Goal: Information Seeking & Learning: Learn about a topic

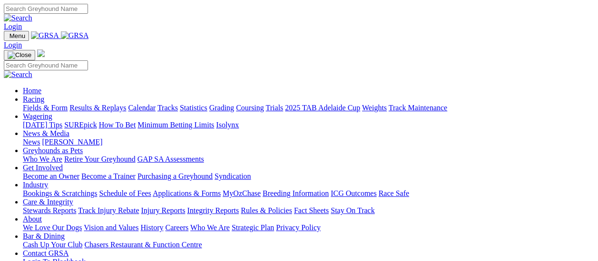
click at [104, 104] on link "Results & Replays" at bounding box center [97, 108] width 57 height 8
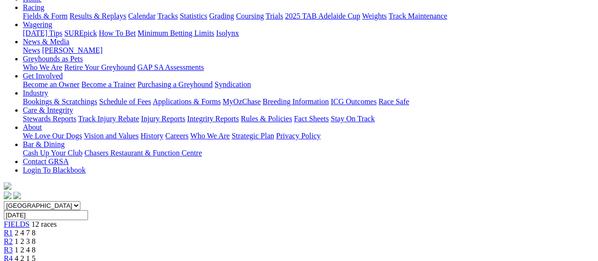
scroll to position [95, 0]
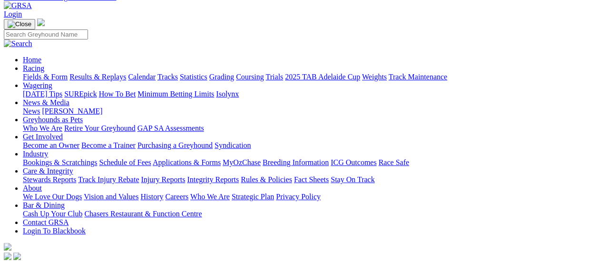
scroll to position [48, 0]
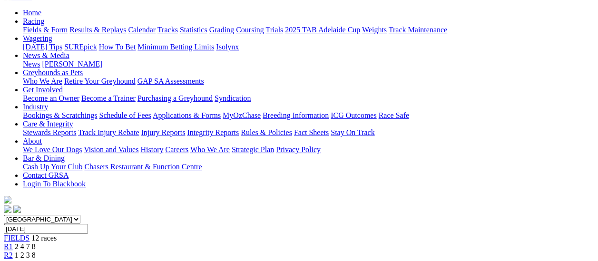
scroll to position [95, 0]
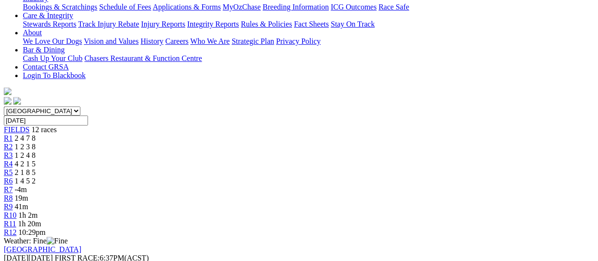
scroll to position [95, 0]
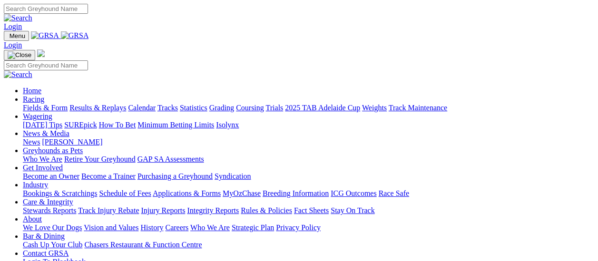
click at [108, 104] on link "Results & Replays" at bounding box center [97, 108] width 57 height 8
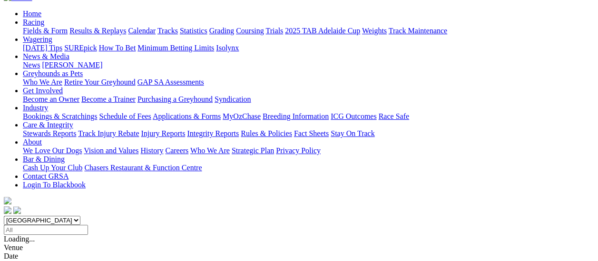
scroll to position [95, 0]
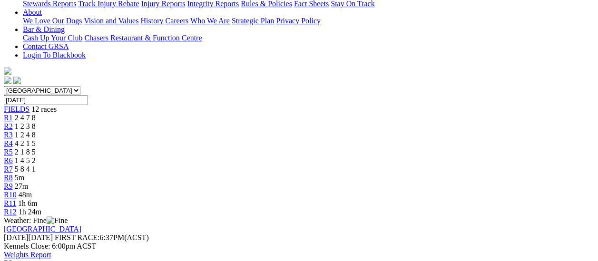
scroll to position [285, 0]
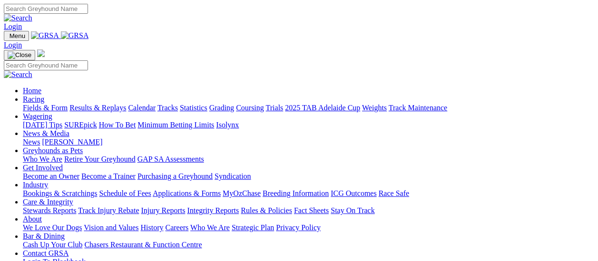
click at [47, 104] on link "Fields & Form" at bounding box center [45, 108] width 45 height 8
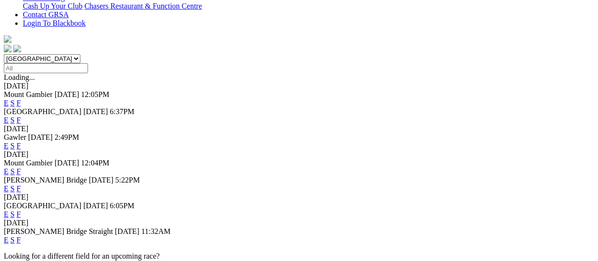
scroll to position [238, 0]
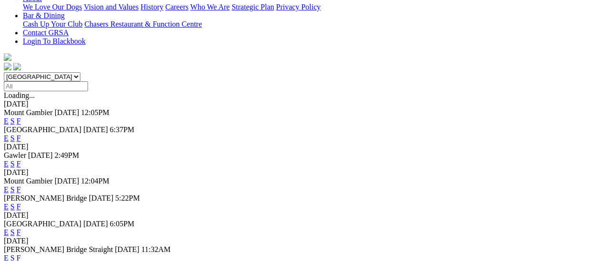
click at [21, 203] on link "F" at bounding box center [19, 207] width 4 height 8
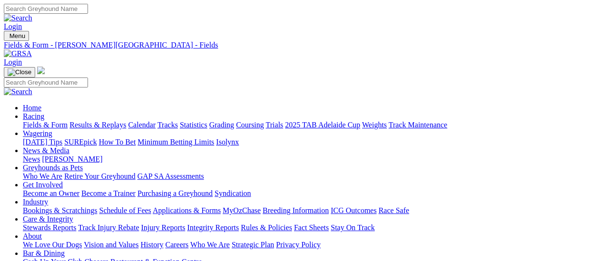
click at [28, 121] on link "Fields & Form" at bounding box center [45, 125] width 45 height 8
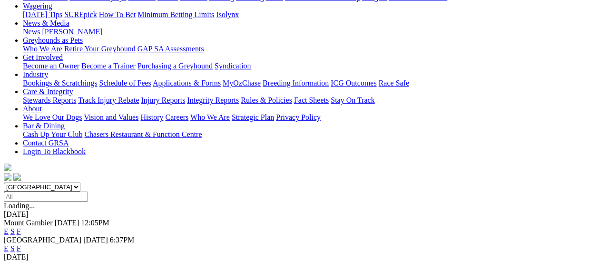
scroll to position [143, 0]
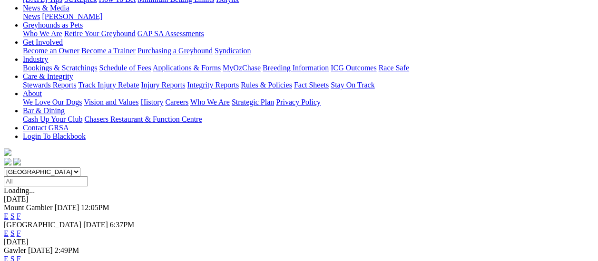
click at [21, 255] on link "F" at bounding box center [19, 259] width 4 height 8
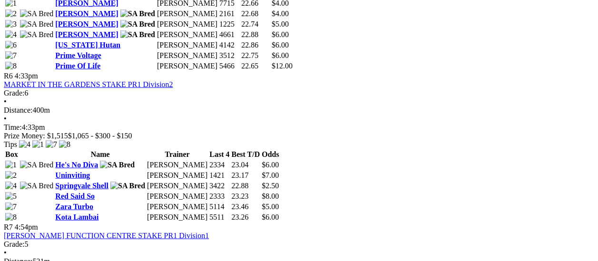
scroll to position [1094, 0]
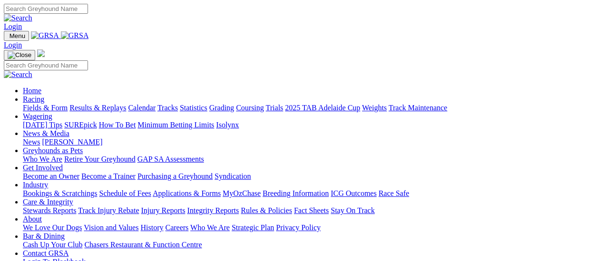
click at [156, 104] on link "Calendar" at bounding box center [142, 108] width 28 height 8
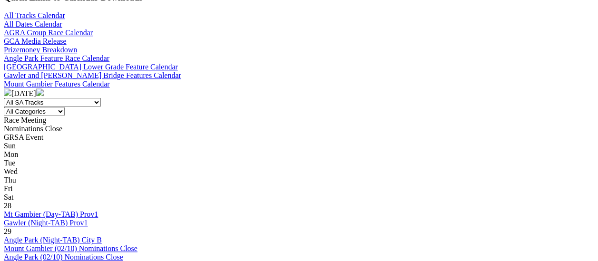
scroll to position [333, 0]
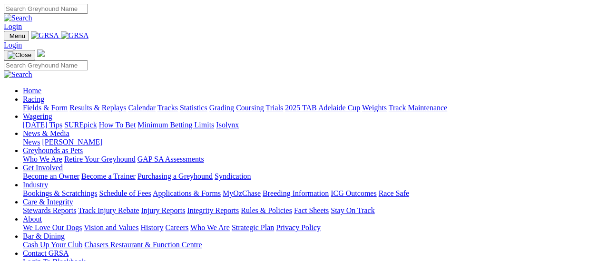
click at [40, 138] on link "News" at bounding box center [31, 142] width 17 height 8
click at [98, 104] on link "Results & Replays" at bounding box center [97, 108] width 57 height 8
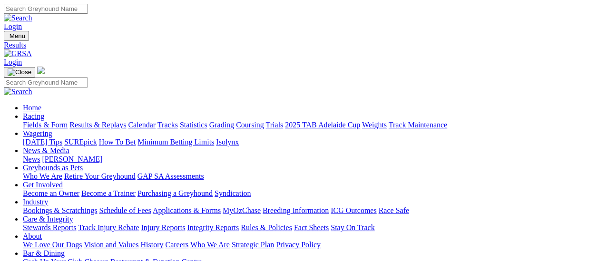
scroll to position [95, 0]
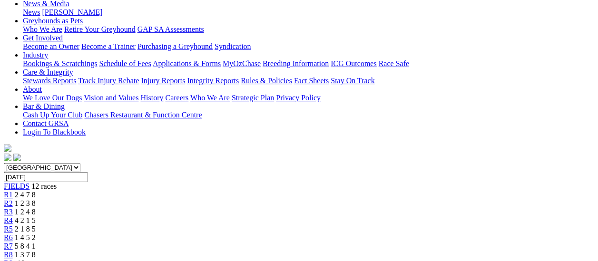
scroll to position [95, 0]
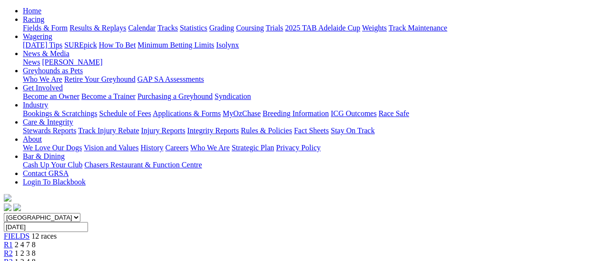
scroll to position [95, 0]
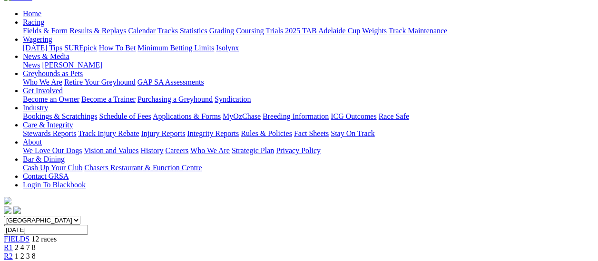
scroll to position [95, 0]
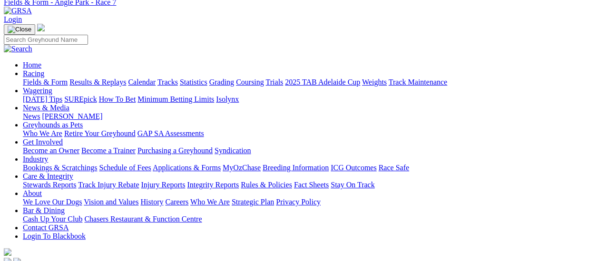
scroll to position [95, 0]
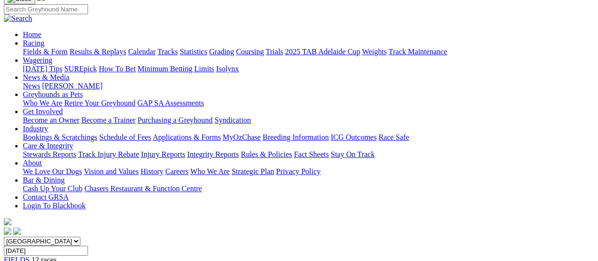
scroll to position [95, 0]
